Goal: Manage account settings

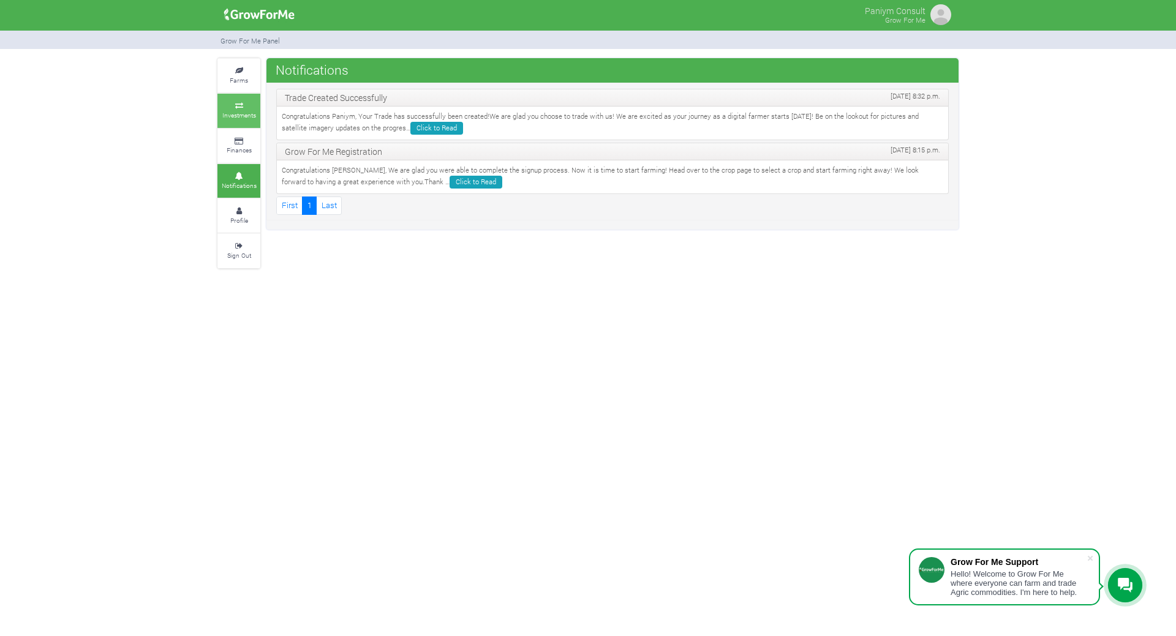
click at [240, 116] on small "Investments" at bounding box center [239, 115] width 34 height 9
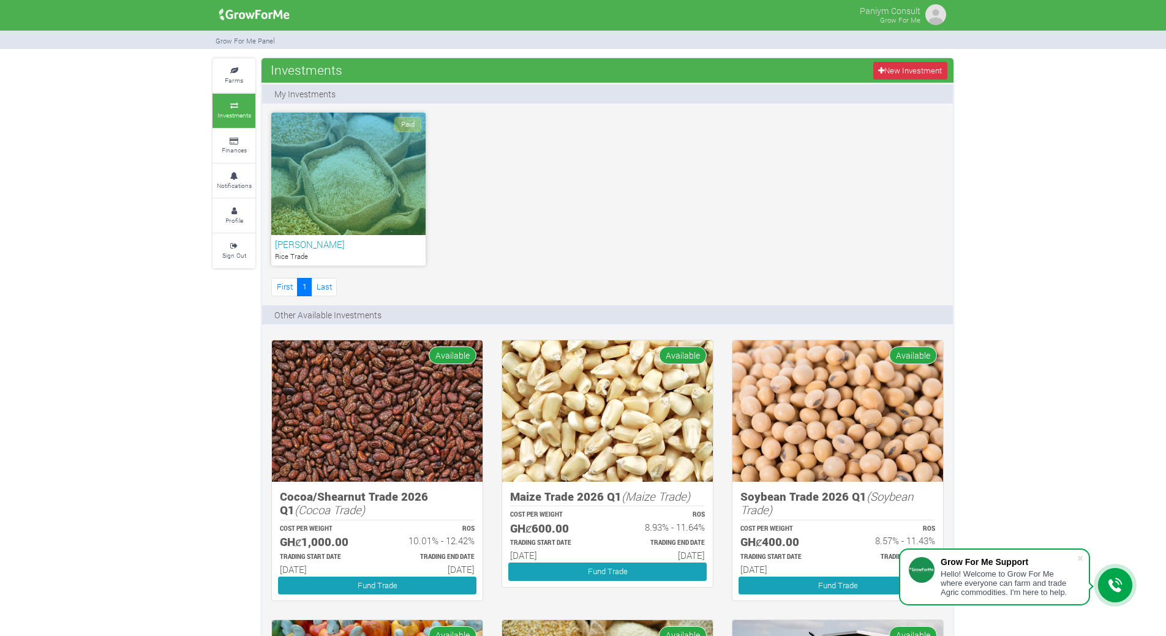
click at [379, 197] on div "Paid" at bounding box center [348, 174] width 154 height 123
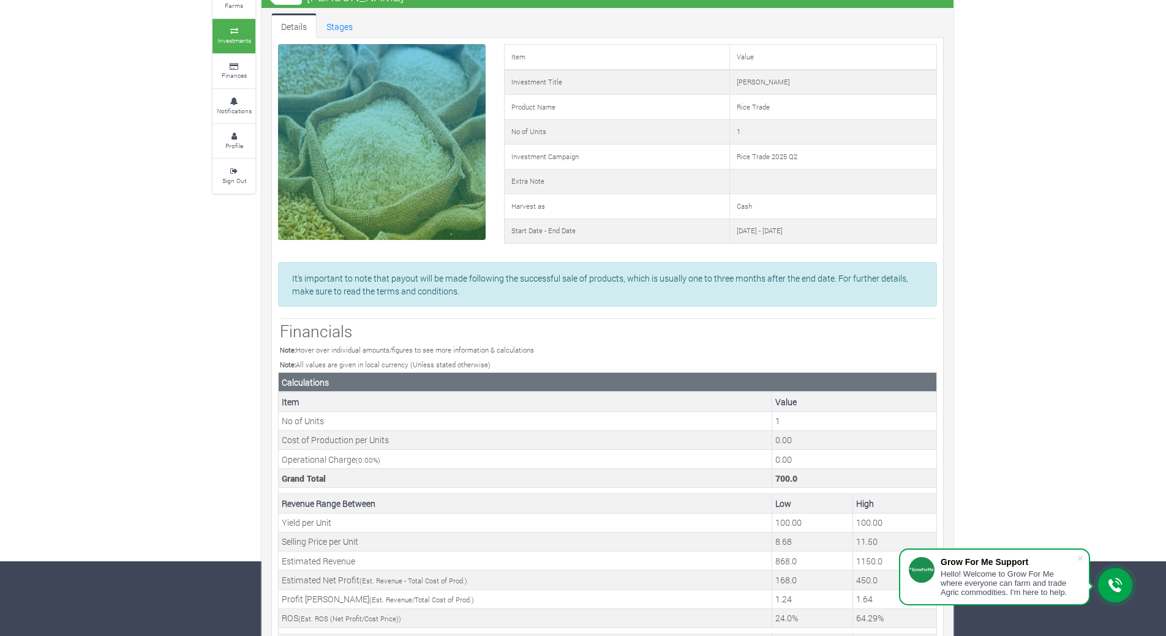
scroll to position [215, 0]
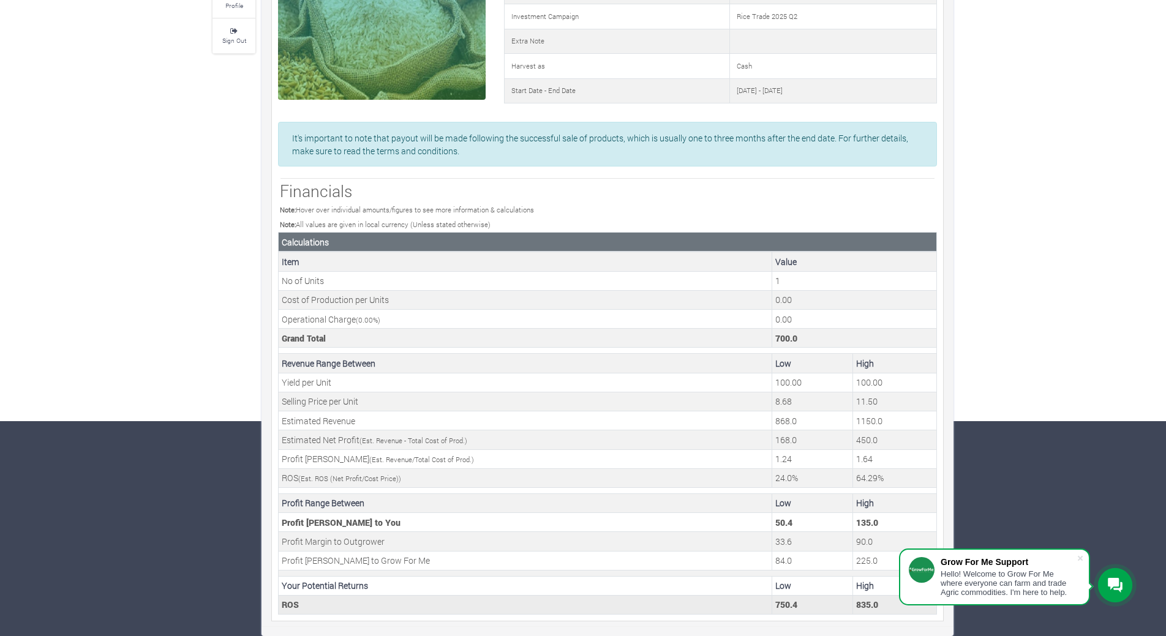
click at [866, 606] on td "835.0" at bounding box center [895, 604] width 84 height 19
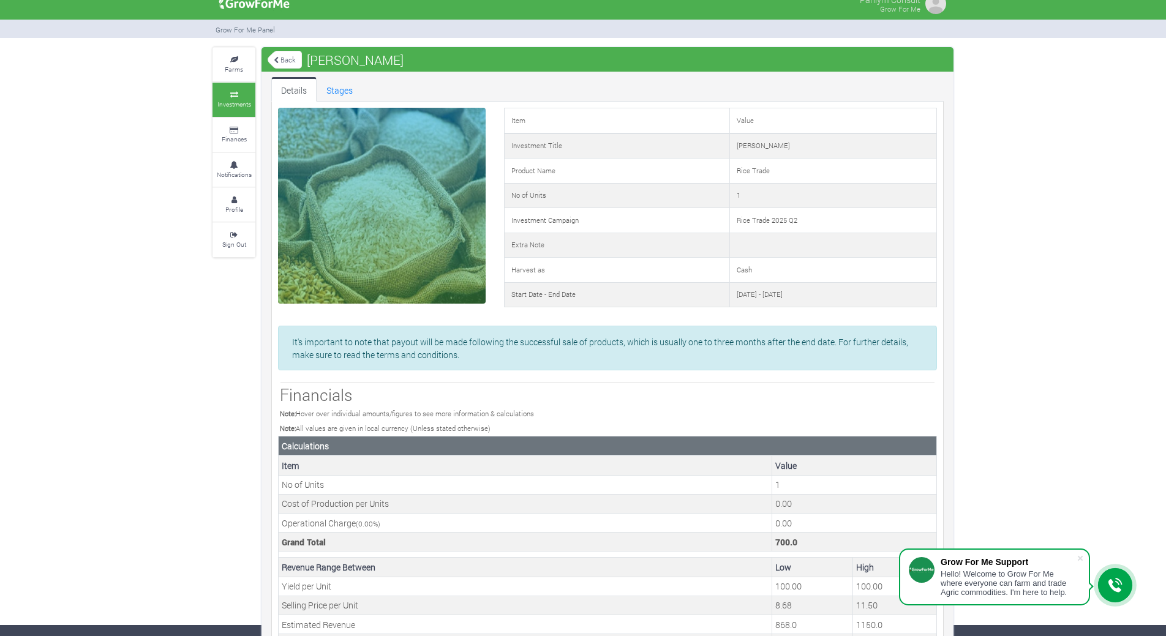
scroll to position [0, 0]
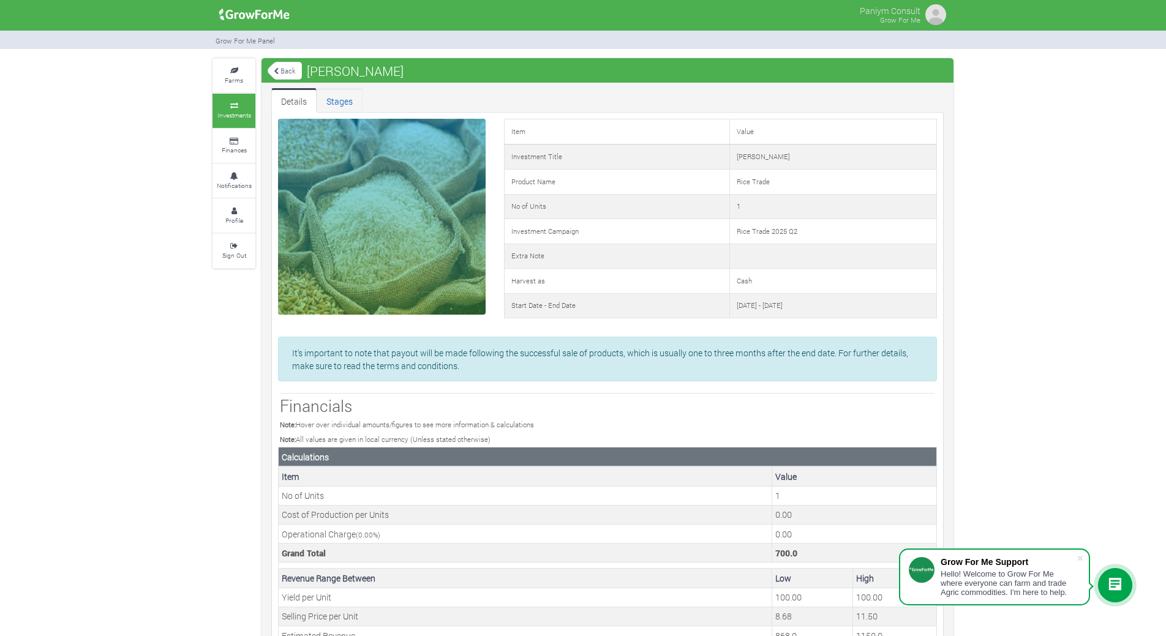
click at [334, 106] on link "Stages" at bounding box center [340, 100] width 46 height 25
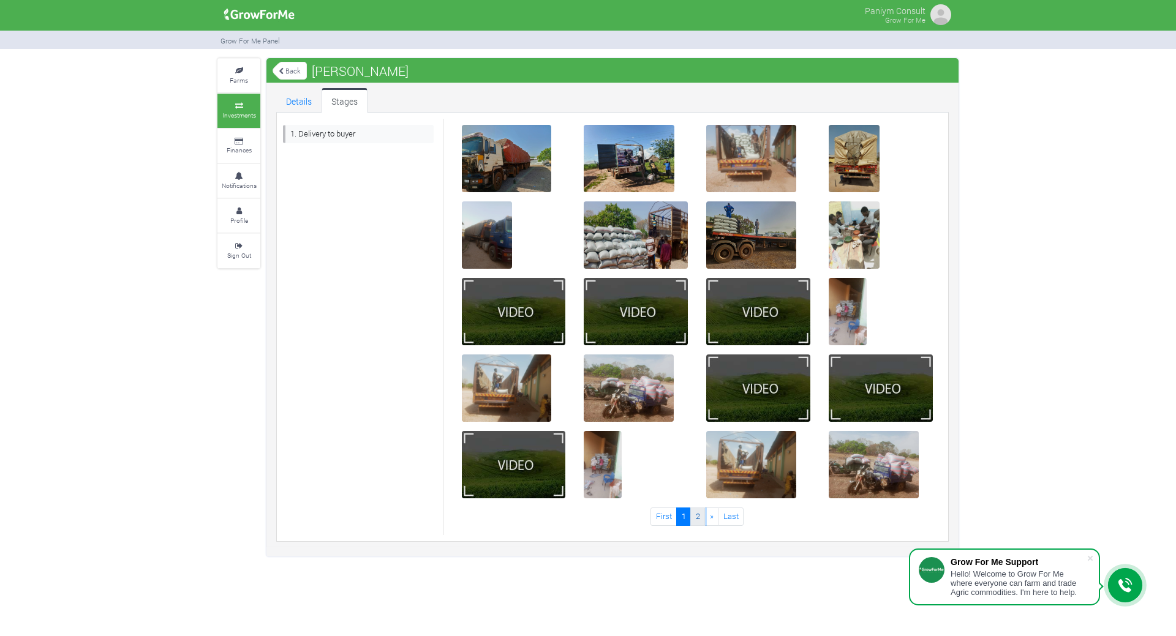
click at [698, 520] on link "2" at bounding box center [697, 517] width 15 height 18
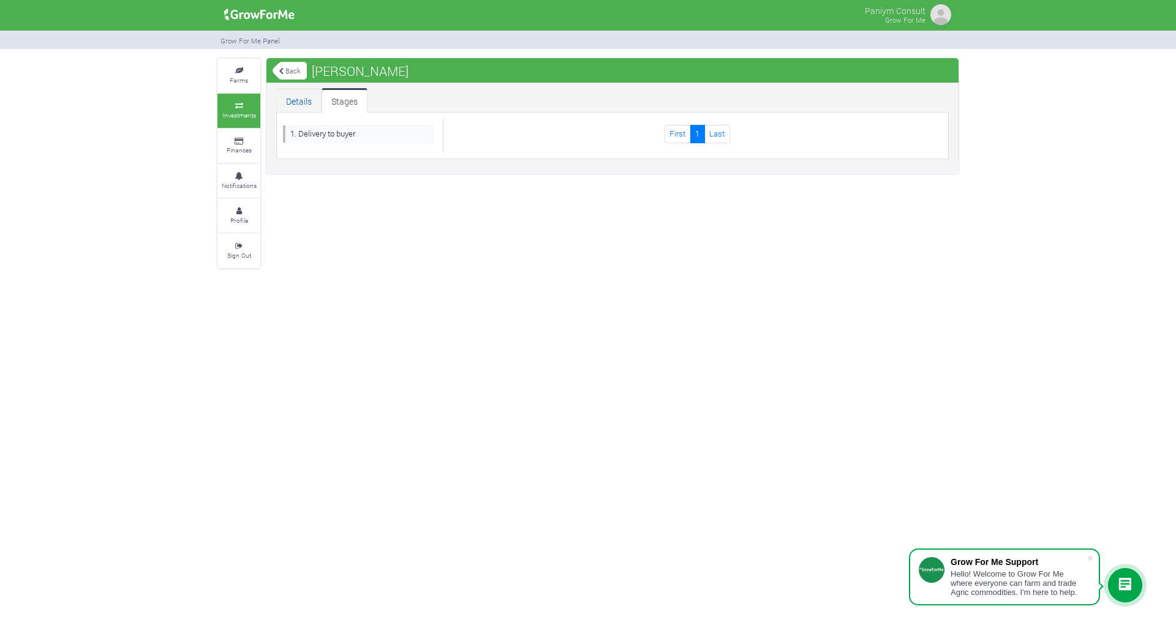
click at [307, 102] on link "Details" at bounding box center [298, 100] width 45 height 25
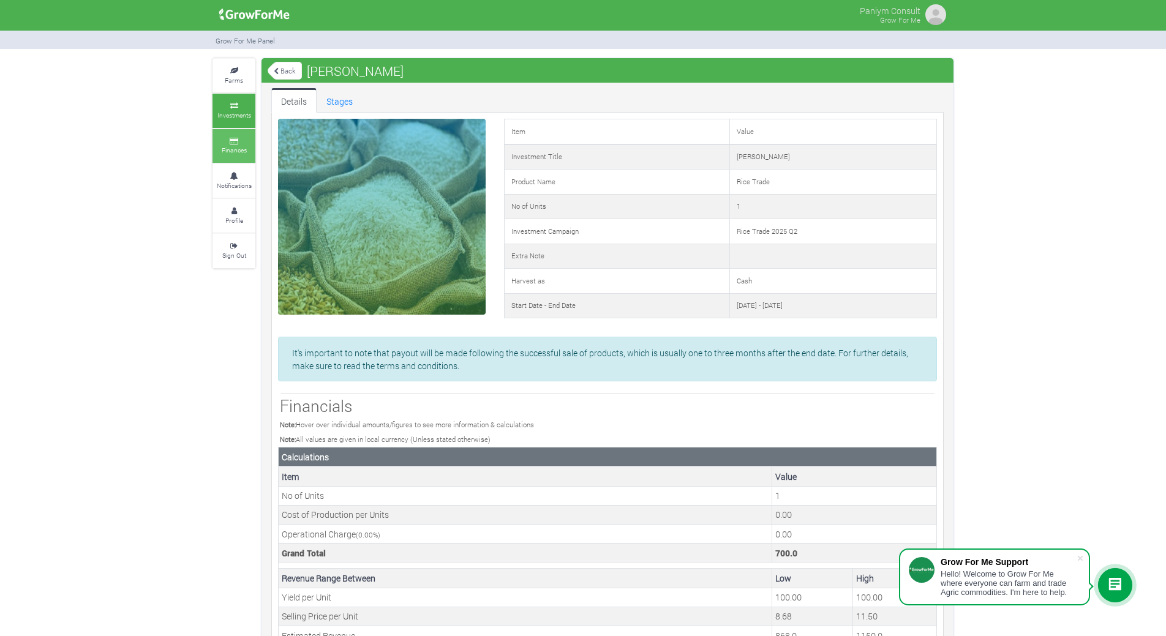
click at [238, 148] on small "Finances" at bounding box center [234, 150] width 25 height 9
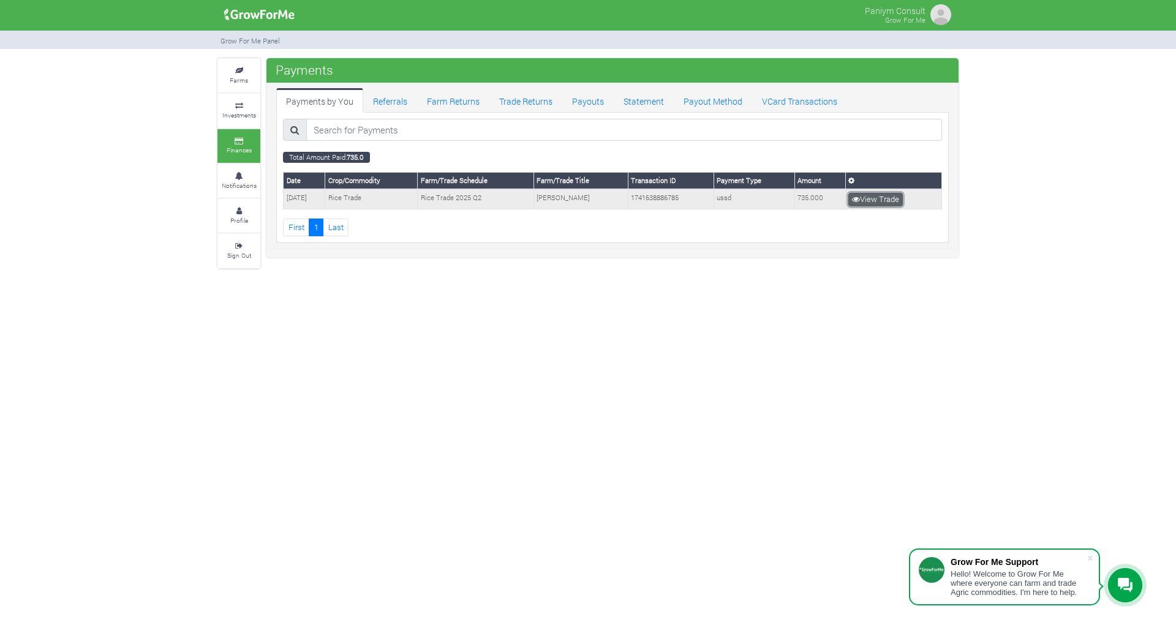
click at [864, 198] on link "View Trade" at bounding box center [875, 199] width 55 height 13
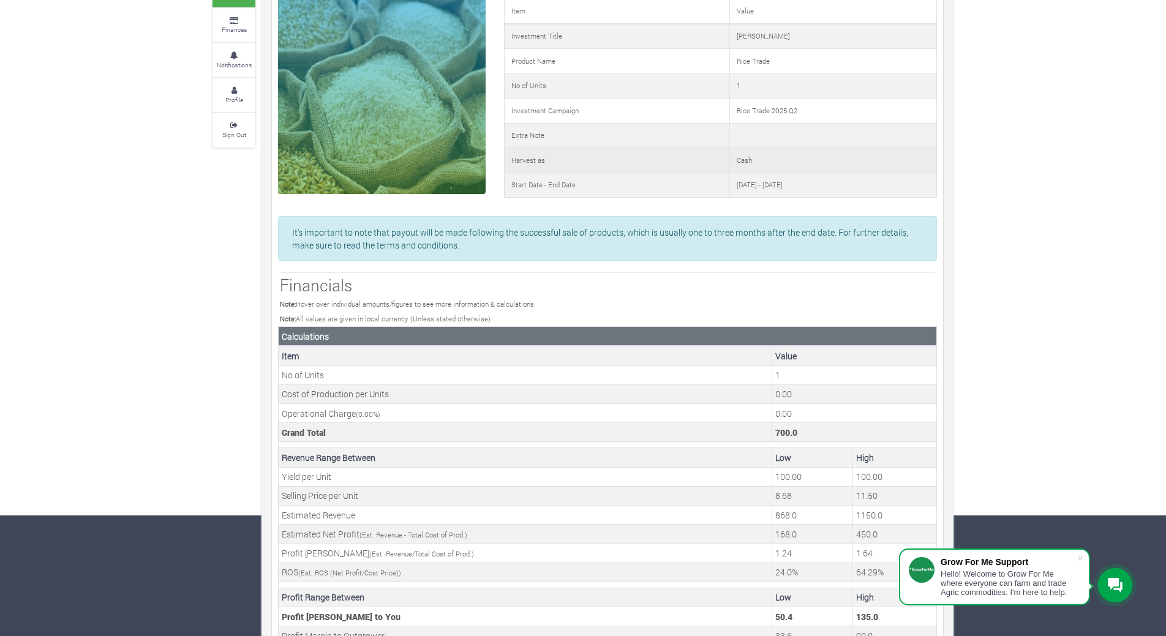
scroll to position [123, 0]
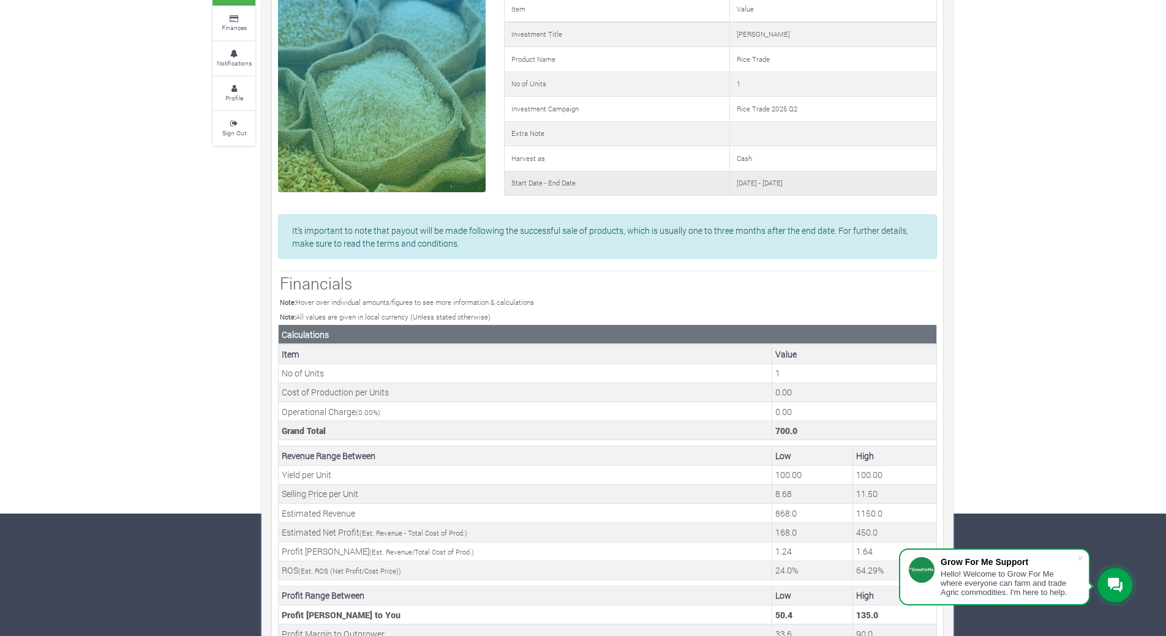
click at [730, 191] on td "01st Apr 2025 - 30th Sep 2025" at bounding box center [833, 183] width 207 height 25
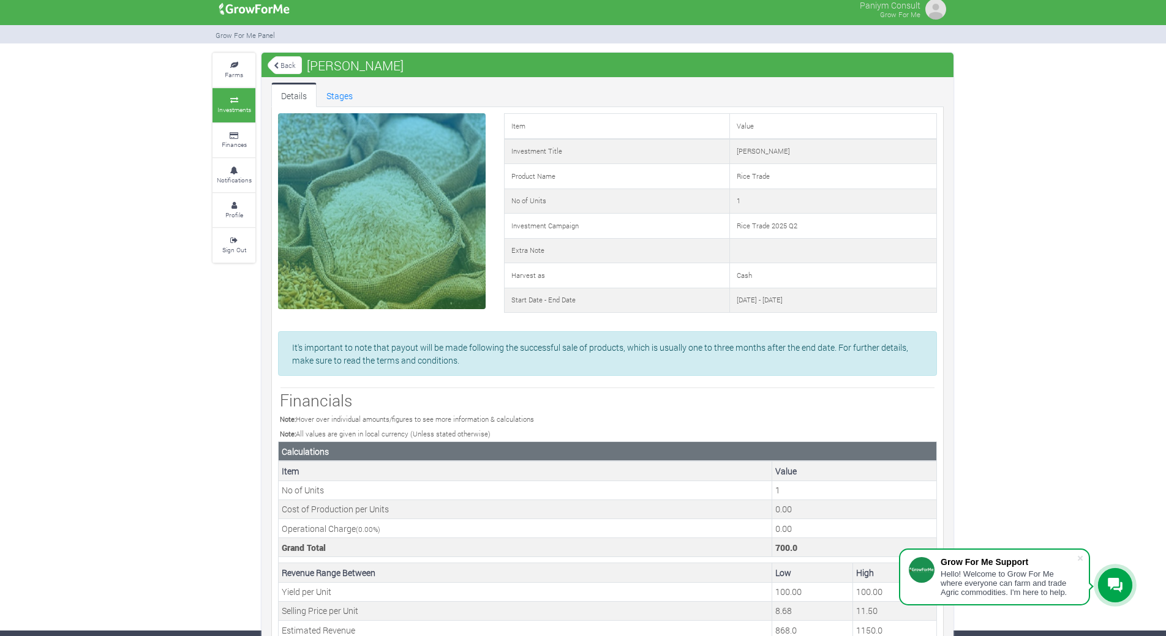
scroll to position [0, 0]
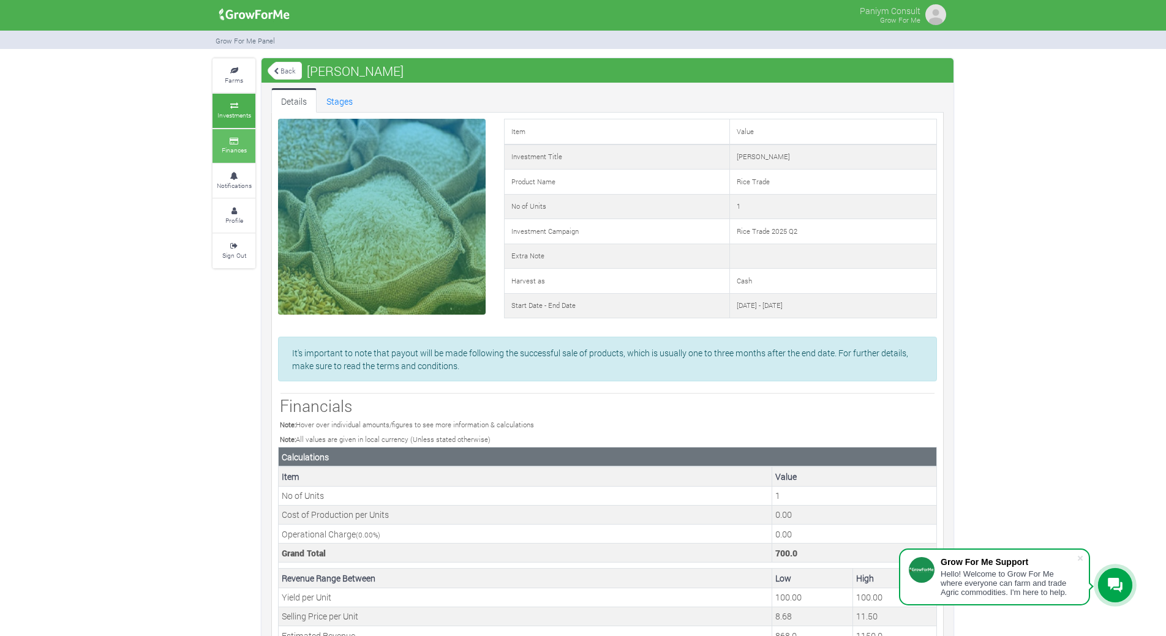
click at [224, 139] on icon at bounding box center [234, 141] width 37 height 6
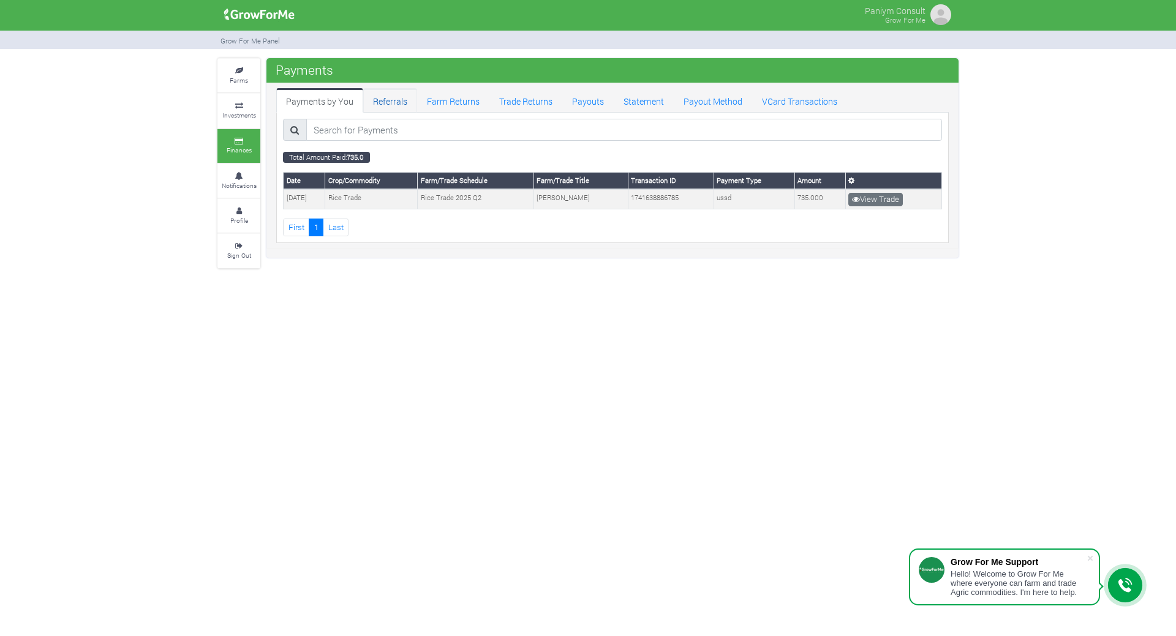
click at [383, 106] on link "Referrals" at bounding box center [390, 100] width 54 height 25
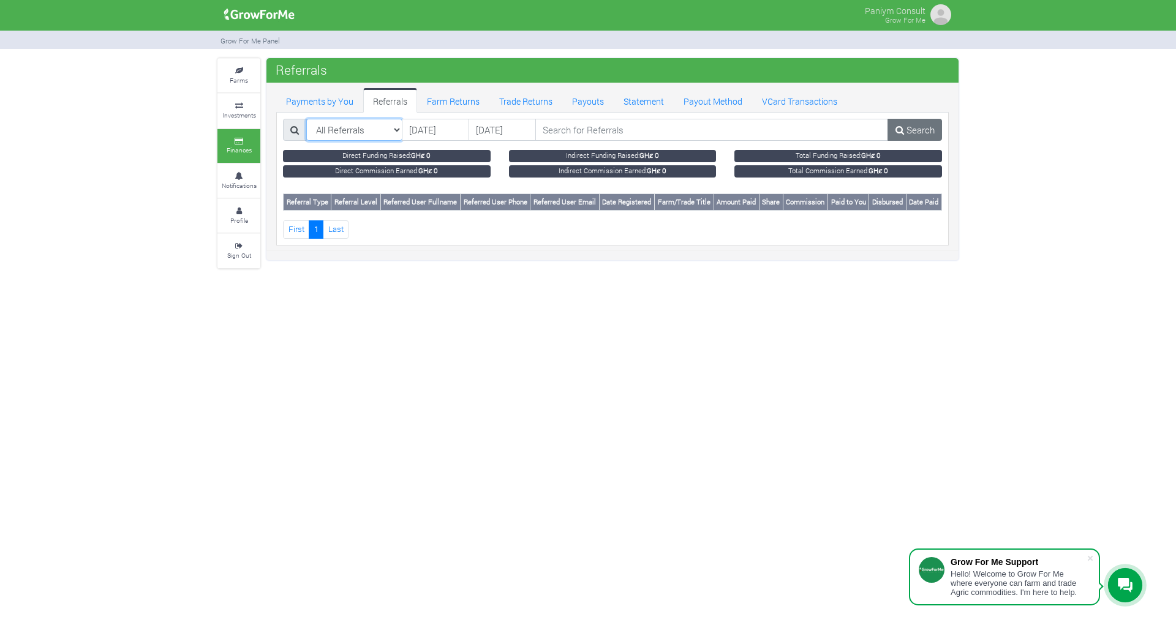
click at [396, 133] on select "All Referrals All Referrals Direct Referrals Indirect Referrals" at bounding box center [354, 130] width 97 height 22
drag, startPoint x: 507, startPoint y: 380, endPoint x: 501, endPoint y: 346, distance: 35.4
click at [505, 363] on div "Paniym Consult Grow For Me" at bounding box center [588, 318] width 1176 height 636
click at [431, 98] on link "Farm Returns" at bounding box center [453, 100] width 72 height 25
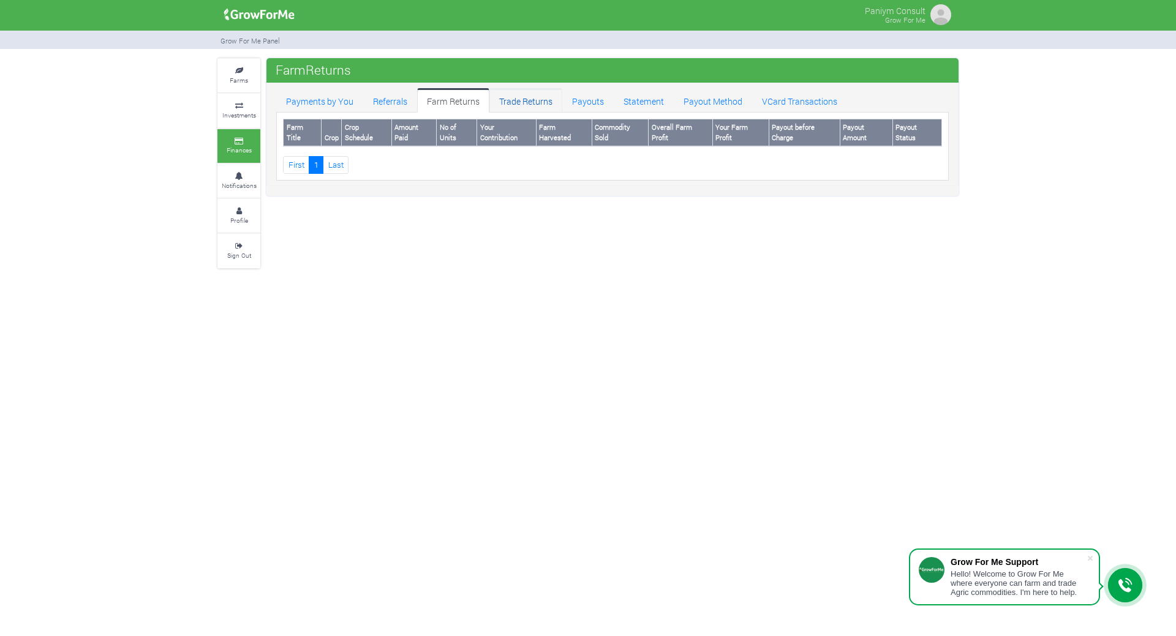
click at [530, 98] on link "Trade Returns" at bounding box center [525, 100] width 73 height 25
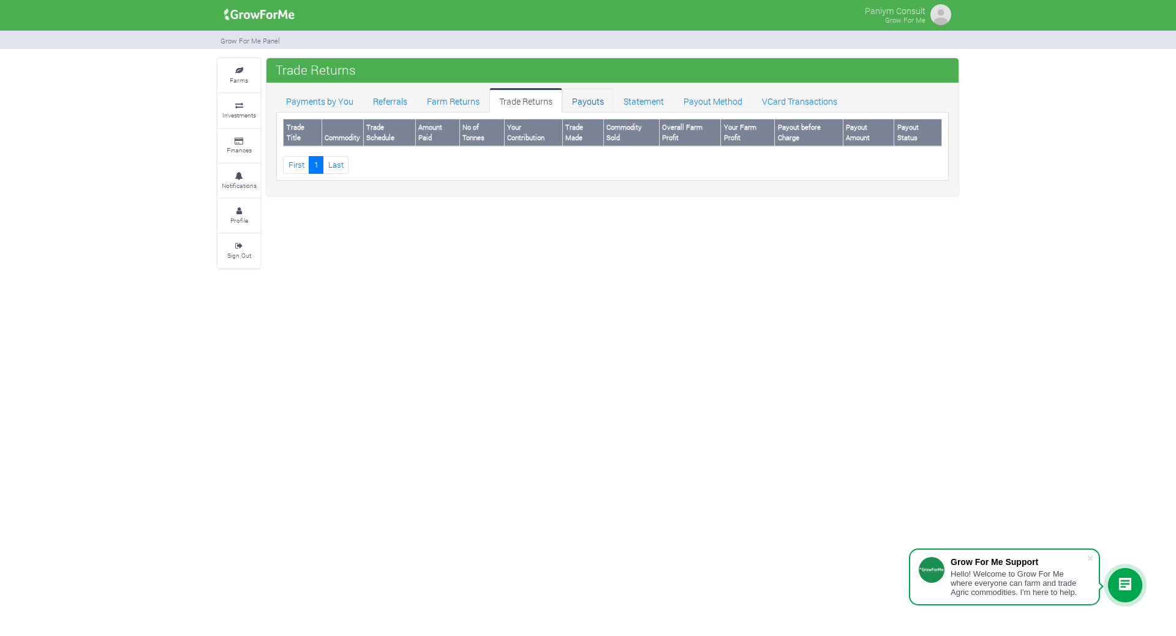
click at [585, 96] on link "Payouts" at bounding box center [587, 100] width 51 height 25
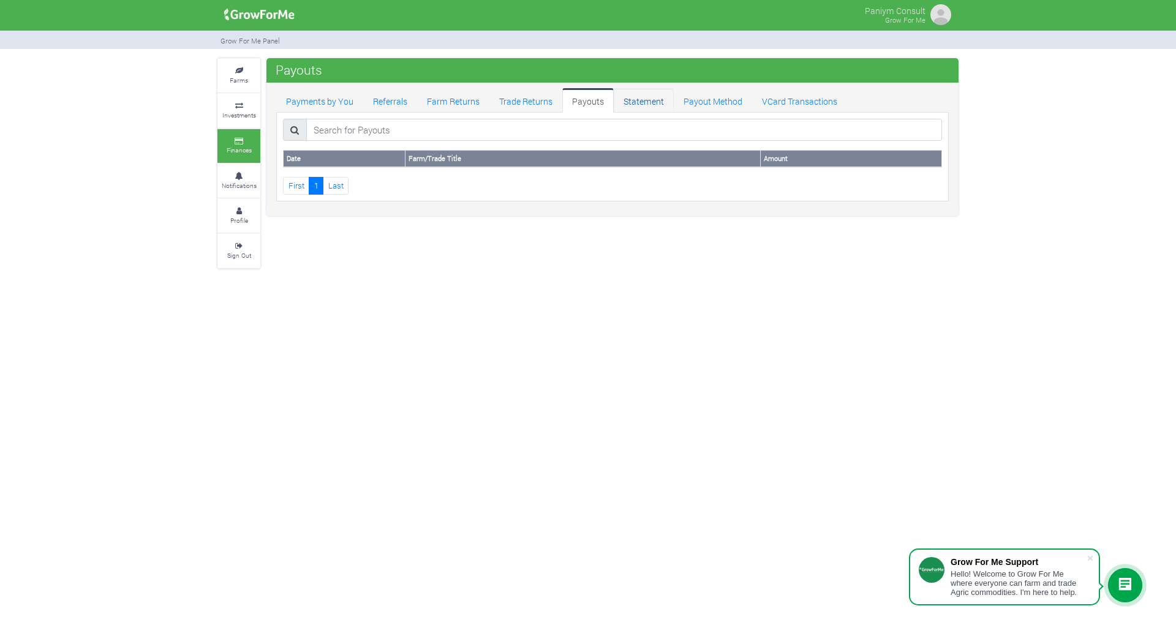
click at [618, 100] on link "Statement" at bounding box center [644, 100] width 60 height 25
click at [697, 101] on link "Payout Method" at bounding box center [713, 100] width 78 height 25
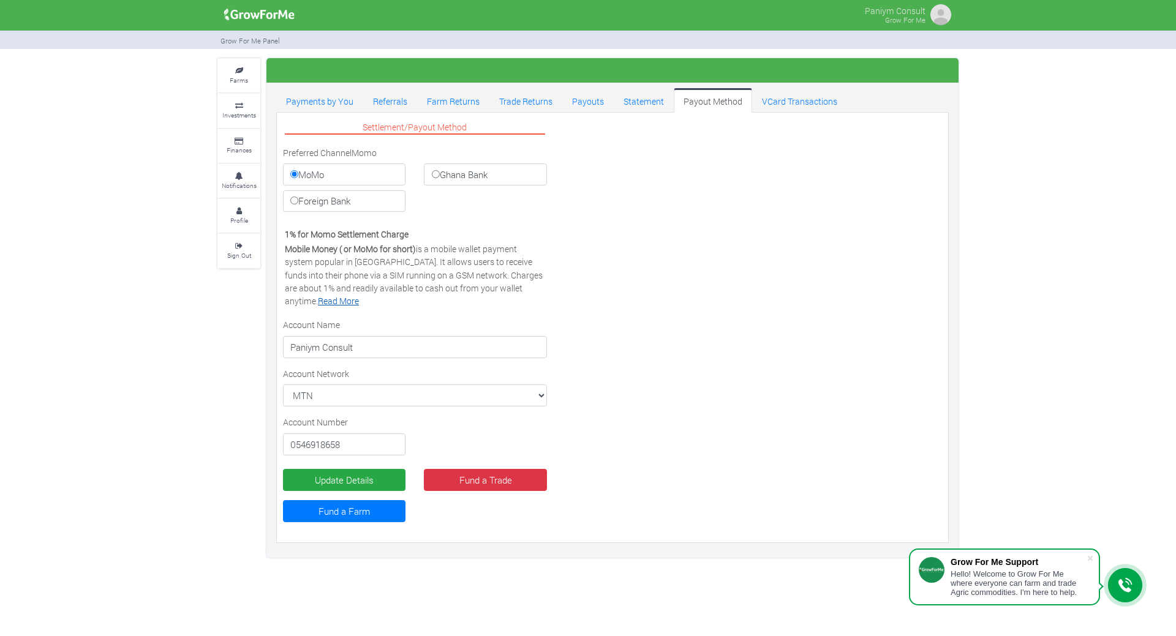
click at [359, 295] on link "Read More" at bounding box center [338, 301] width 41 height 12
click at [502, 394] on select "MTN MTN VODAFONE AIRTEL TIGO" at bounding box center [415, 396] width 264 height 22
click at [283, 385] on select "MTN MTN VODAFONE AIRTEL TIGO" at bounding box center [415, 396] width 264 height 22
